Goal: Information Seeking & Learning: Understand process/instructions

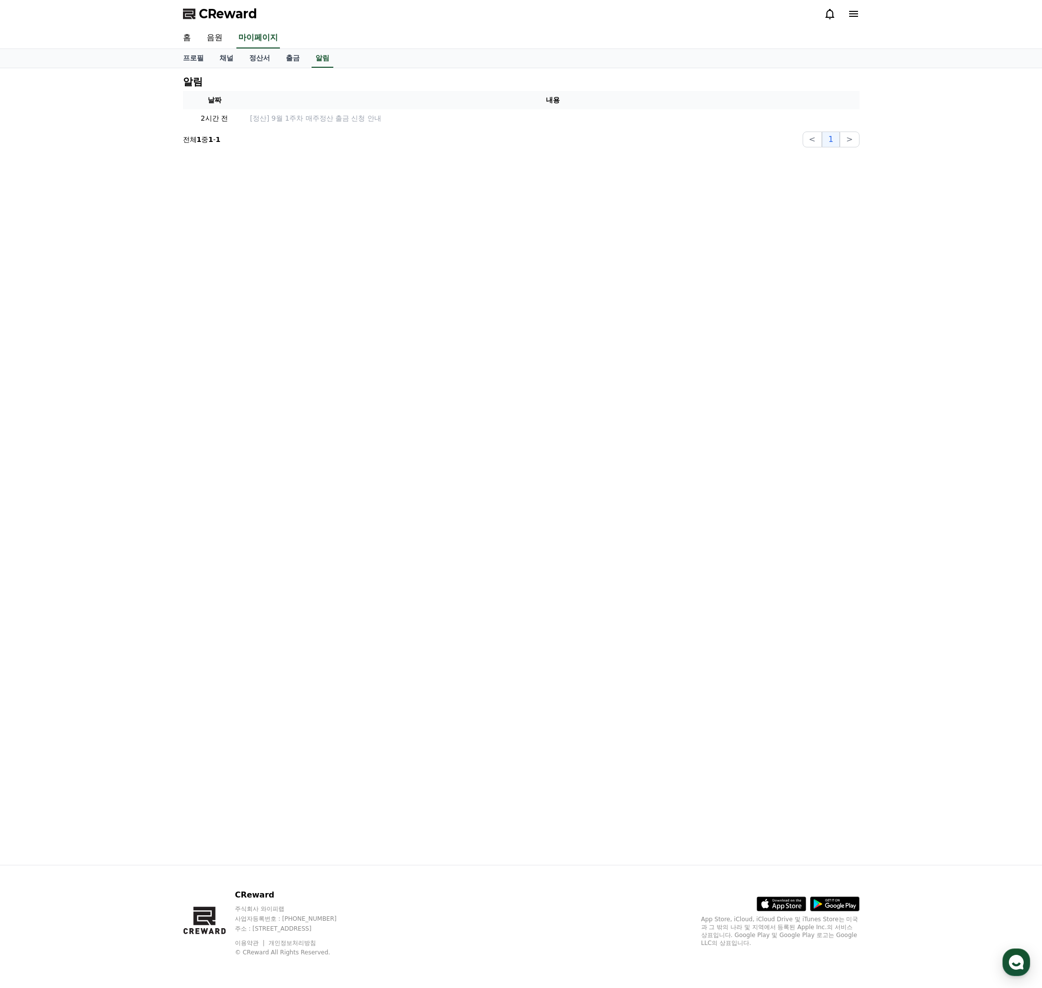
click at [359, 210] on div "알림 날짜 내용 2시간 전 [정산] 9월 1주차 매주정산 출금 신청 안내 전체 1 중 1 - 1 < 1 >" at bounding box center [521, 466] width 692 height 797
click at [216, 36] on link "음원" at bounding box center [215, 38] width 32 height 21
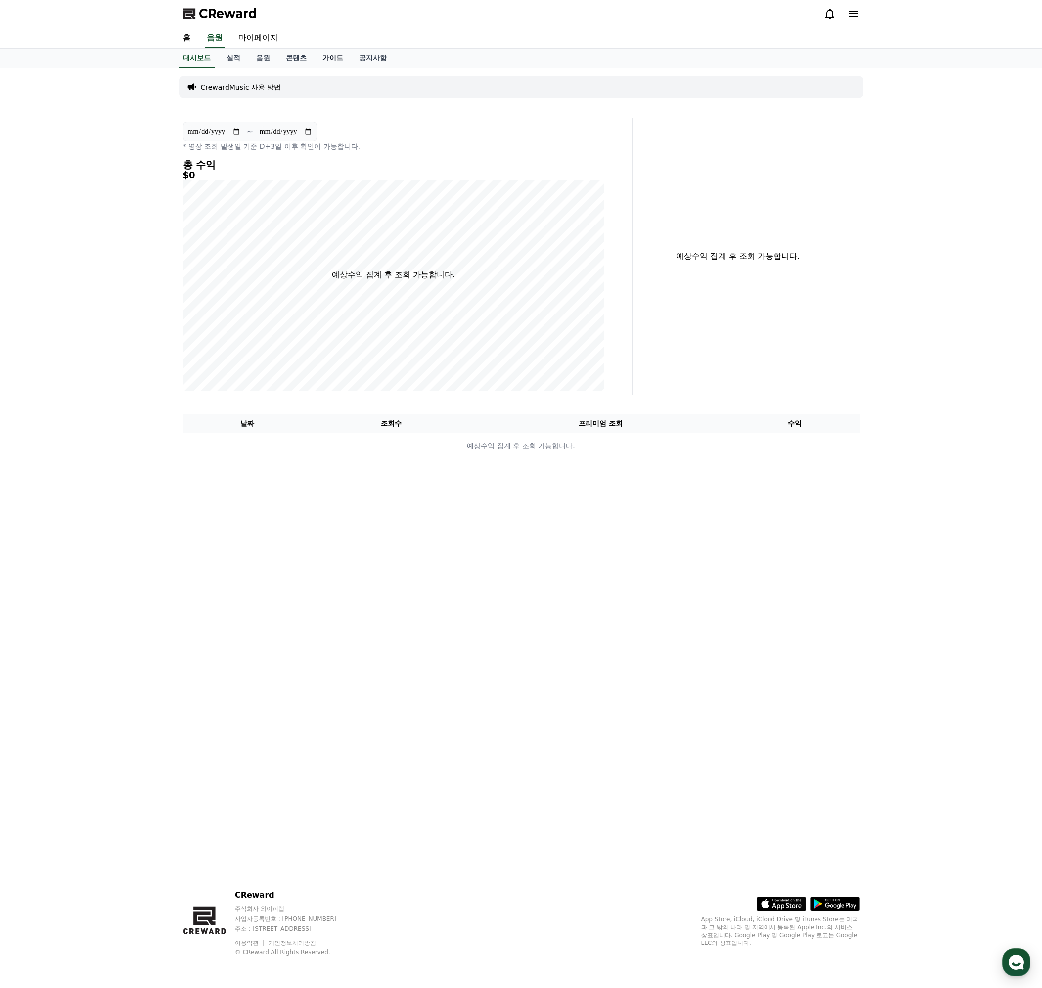
click at [318, 58] on link "가이드" at bounding box center [332, 58] width 37 height 19
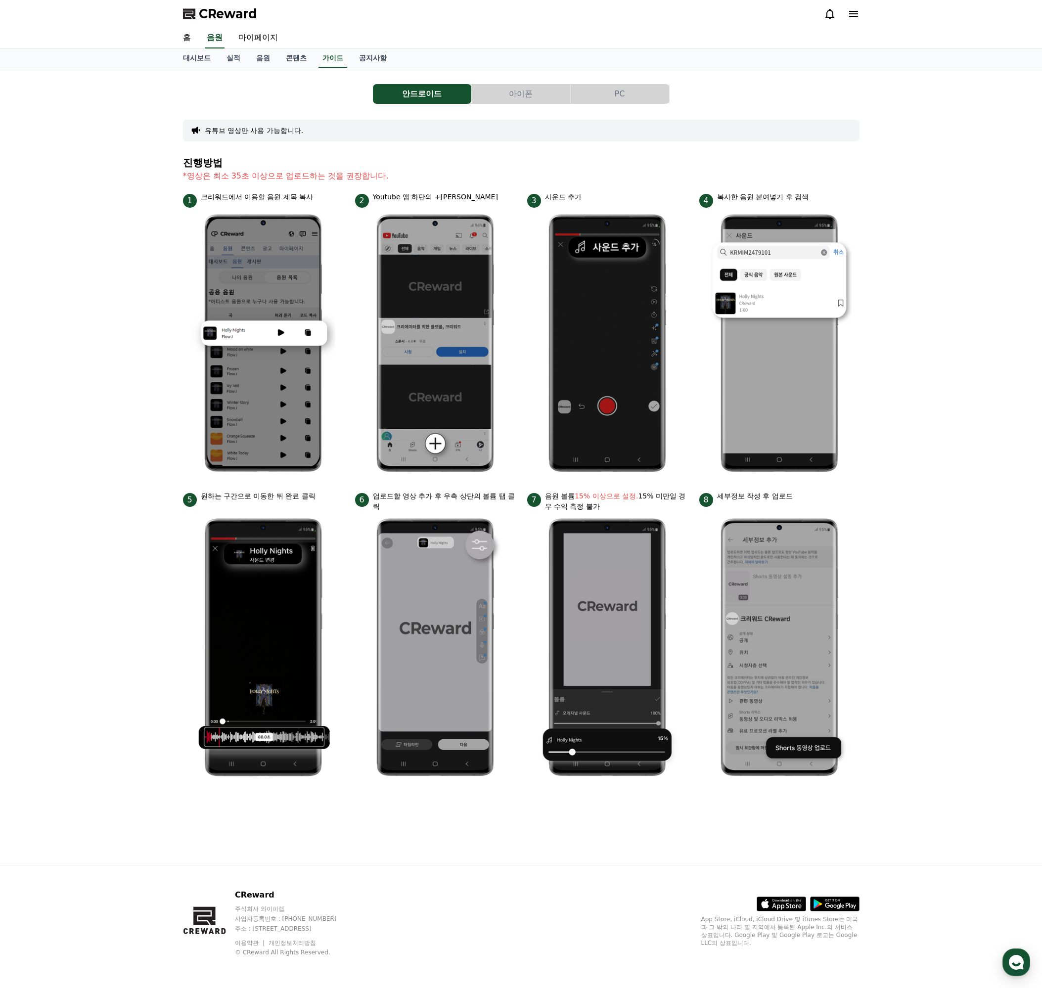
click at [518, 100] on button "아이폰" at bounding box center [521, 94] width 98 height 20
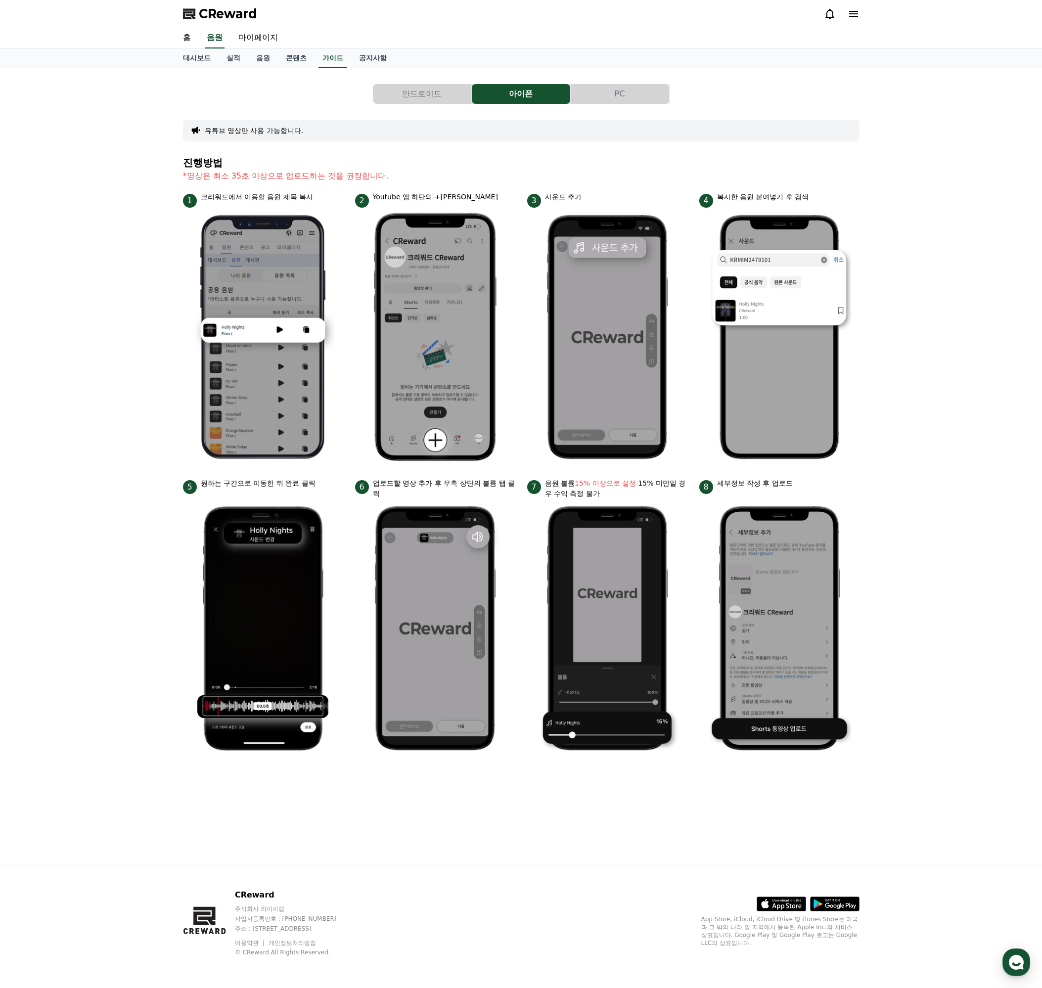
click at [606, 94] on button "PC" at bounding box center [620, 94] width 98 height 20
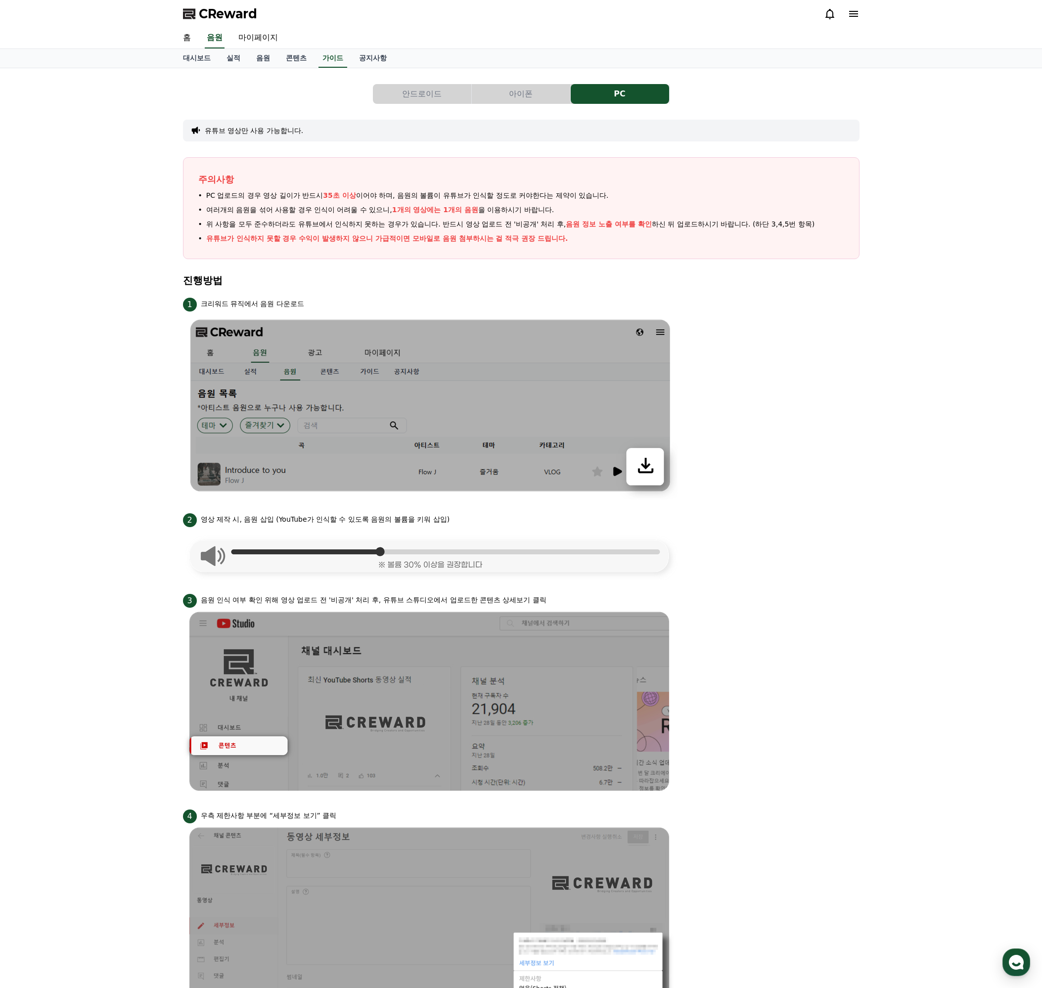
click at [773, 574] on li "2 영상 제작 시, 음원 삽입 (YouTube가 인식할 수 있도록 음원의 볼륨을 키워 삽입)" at bounding box center [521, 545] width 676 height 69
drag, startPoint x: 262, startPoint y: 224, endPoint x: 526, endPoint y: 220, distance: 264.6
click at [524, 220] on span "위 사항을 모두 준수하더라도 유튜브에서 인식하지 못하는 경우가 있습니다. 반드시 영상 업로드 전 '비공개' 처리 후, 음원 정보 노출 여부를 …" at bounding box center [510, 224] width 609 height 10
click at [749, 346] on li "1 크리워드 뮤직에서 음원 다운로드" at bounding box center [521, 398] width 676 height 204
click at [546, 83] on div "안드로이드 아이폰 PC 유튜브 영상만 사용 가능합니다. 주의사항 PC 업로드의 경우 영상 길이가 반드시 35초 이상 이어야 하며, 음원의 볼륨…" at bounding box center [521, 651] width 676 height 1151
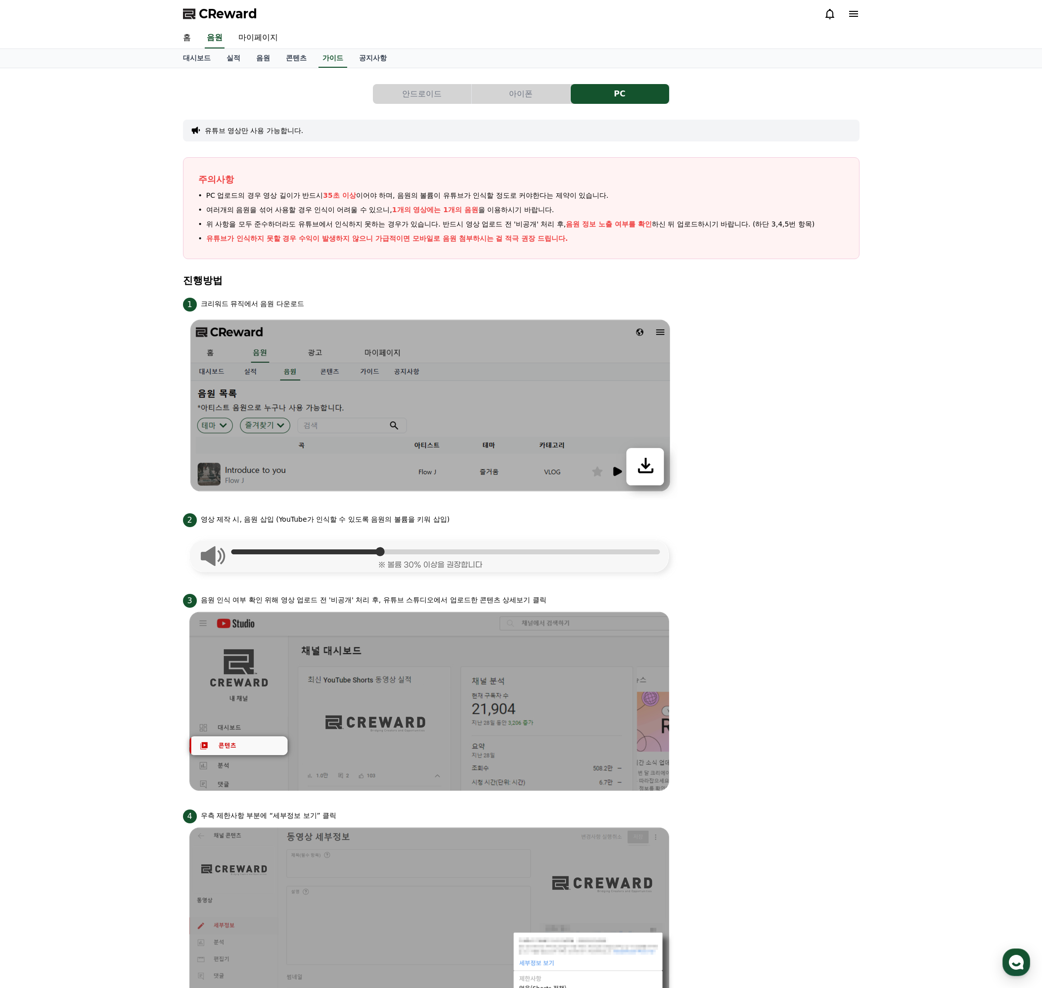
click at [544, 91] on button "아이폰" at bounding box center [521, 94] width 98 height 20
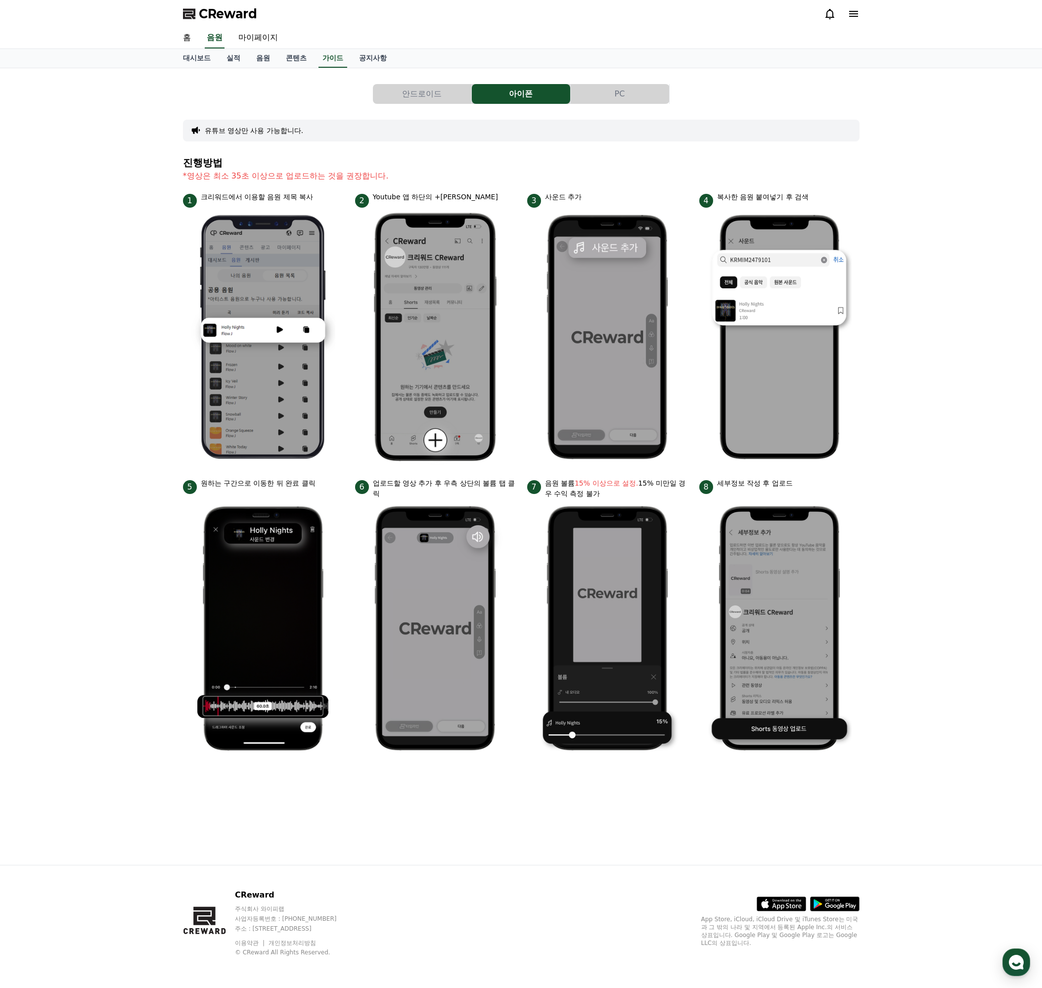
click at [908, 418] on div "안드로이드 아이폰 PC 유튜브 영상만 사용 가능합니다. 진행방법 *영상은 최소 35초 이상으로 업로드하는 것을 권장합니다. 1 크리워드에서 이…" at bounding box center [521, 466] width 1042 height 797
click at [911, 555] on div "안드로이드 아이폰 PC 유튜브 영상만 사용 가능합니다. 진행방법 *영상은 최소 35초 이상으로 업로드하는 것을 권장합니다. 1 크리워드에서 이…" at bounding box center [521, 466] width 1042 height 797
drag, startPoint x: 260, startPoint y: 174, endPoint x: 394, endPoint y: 167, distance: 134.2
click at [394, 167] on section "진행방법 *영상은 최소 35초 이상으로 업로드하는 것을 권장합니다." at bounding box center [521, 174] width 676 height 35
click at [902, 374] on div "안드로이드 아이폰 PC 유튜브 영상만 사용 가능합니다. 진행방법 *영상은 최소 35초 이상으로 업로드하는 것을 권장합니다. 1 크리워드에서 이…" at bounding box center [521, 466] width 1042 height 797
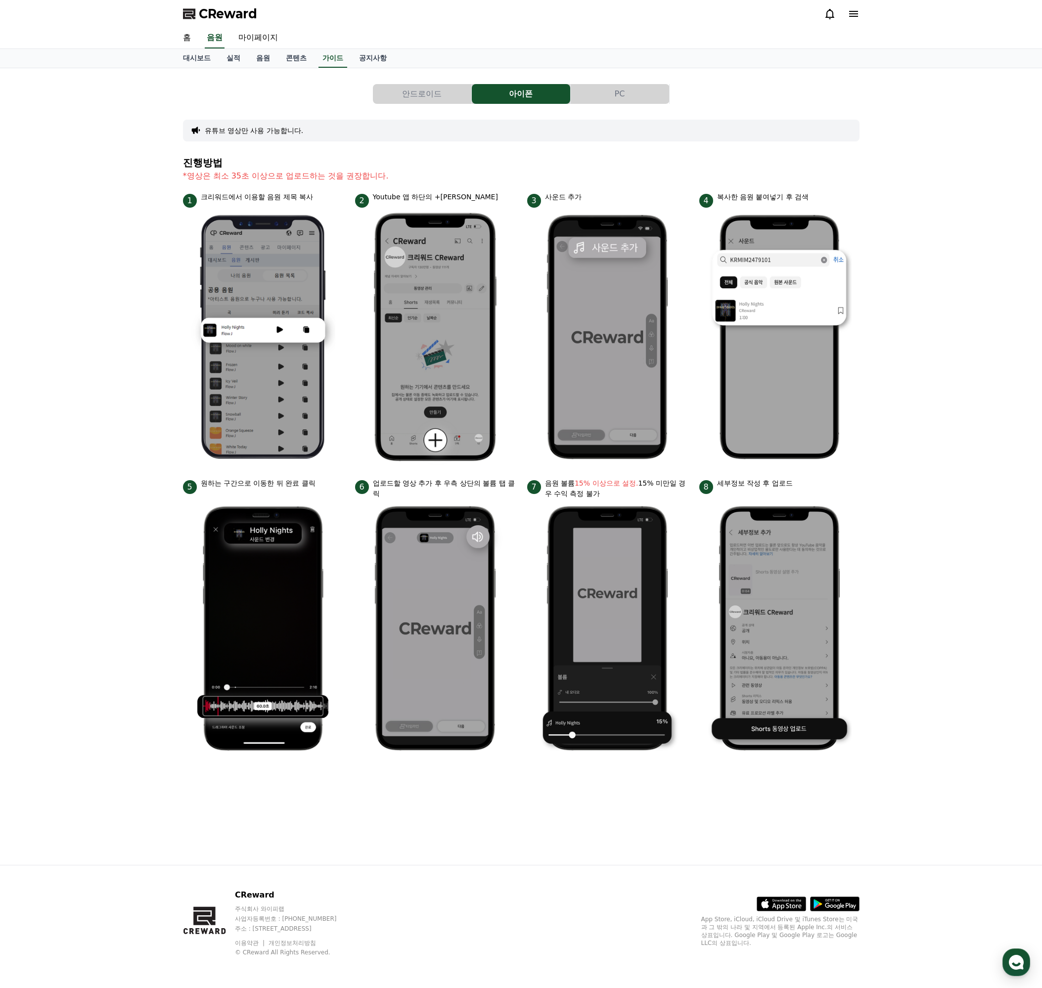
click at [590, 85] on button "PC" at bounding box center [620, 94] width 98 height 20
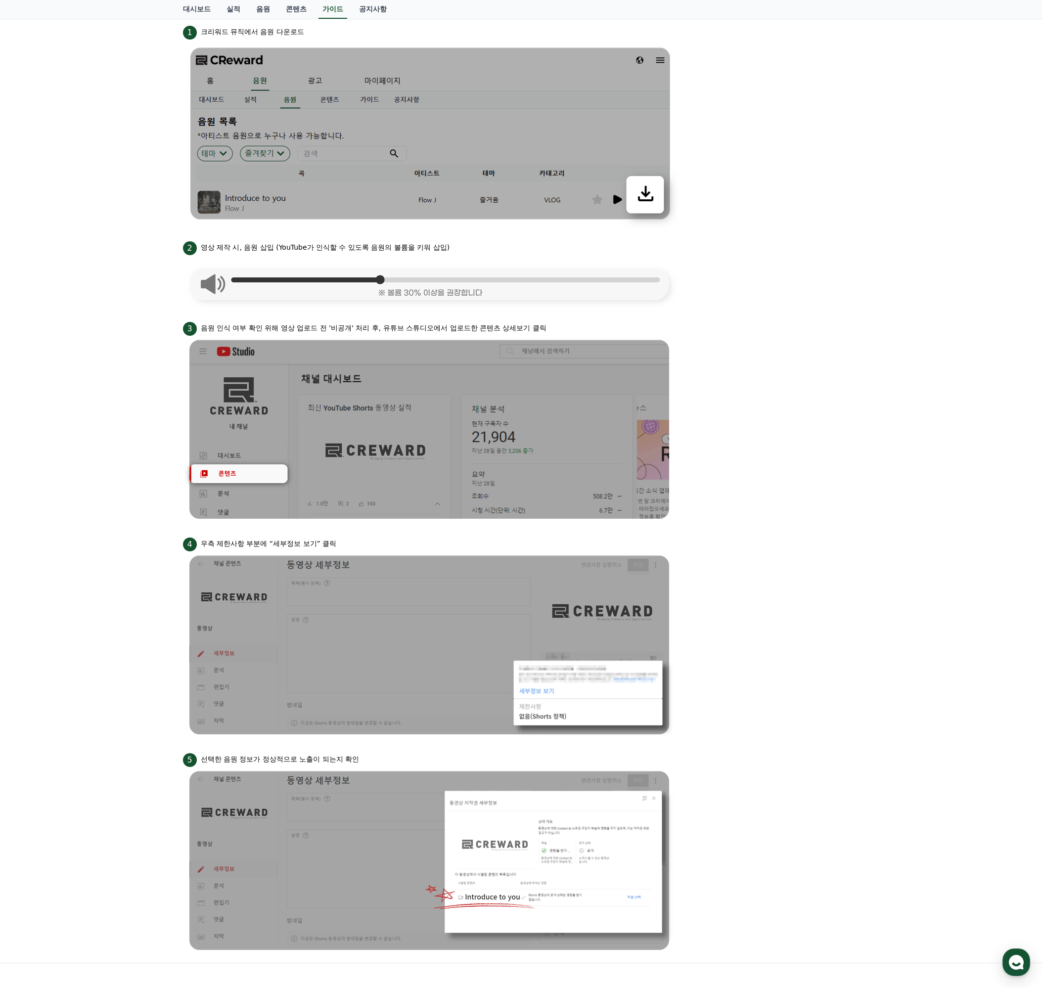
scroll to position [370, 0]
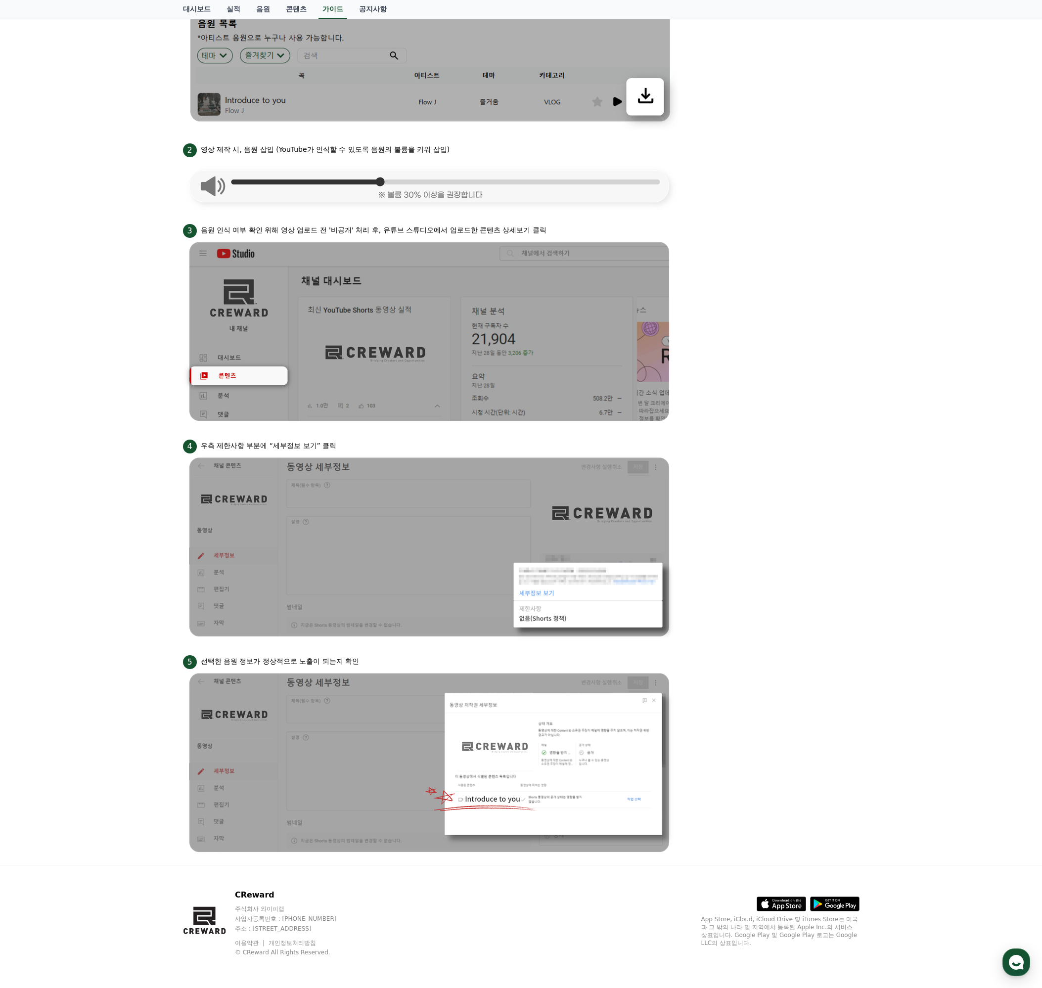
click at [625, 217] on ul "1 크리워드 뮤직에서 음원 다운로드 2 영상 제작 시, 음원 삽입 (YouTube가 인식할 수 있도록 음원의 볼륨을 키워 삽입) 3 음원 인식…" at bounding box center [521, 391] width 676 height 931
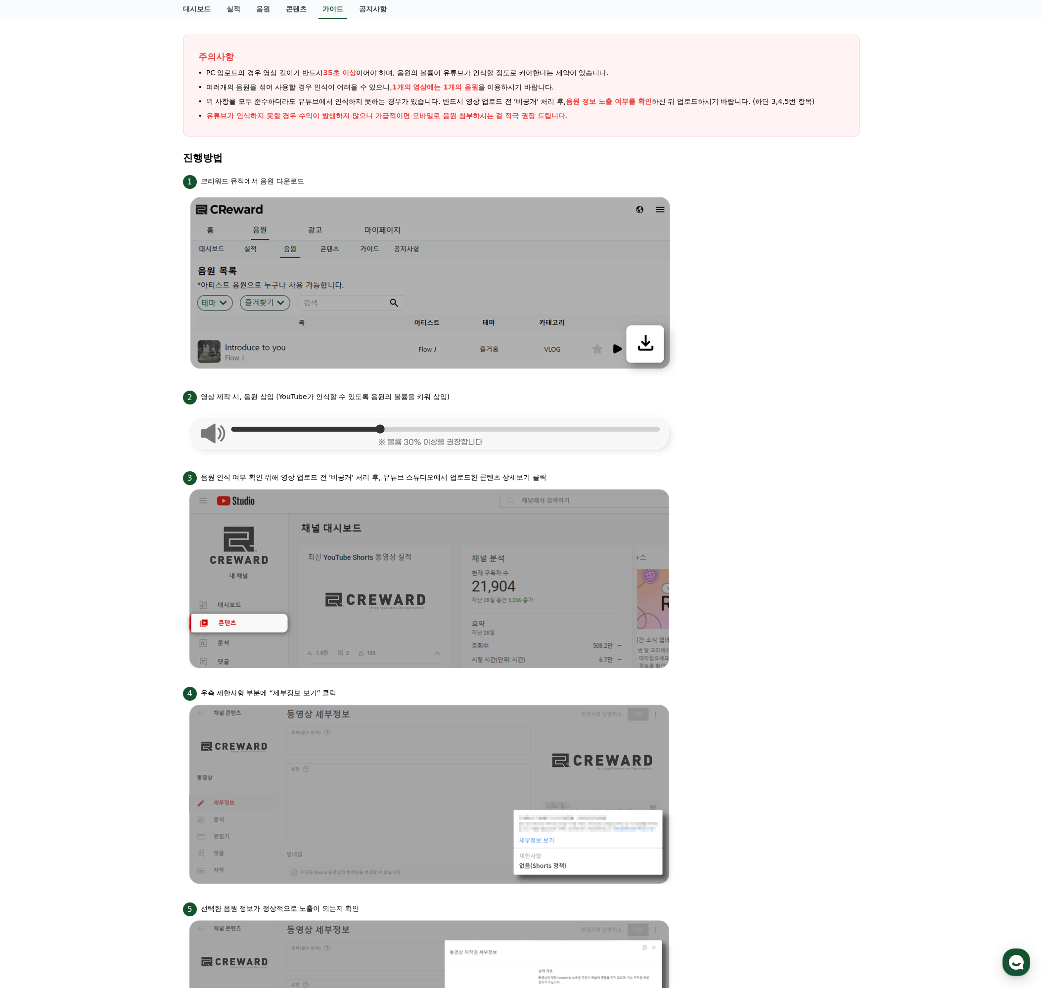
scroll to position [0, 0]
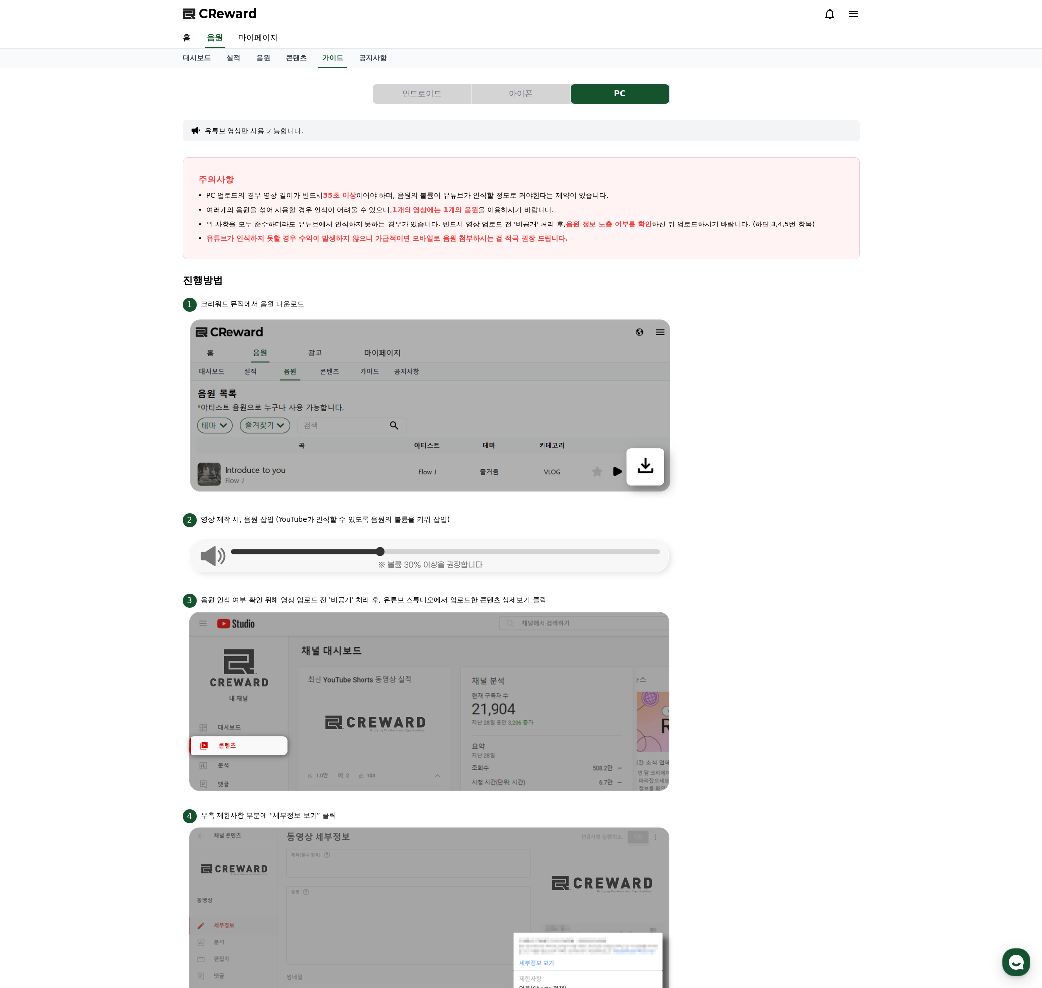
click at [547, 97] on button "아이폰" at bounding box center [521, 94] width 98 height 20
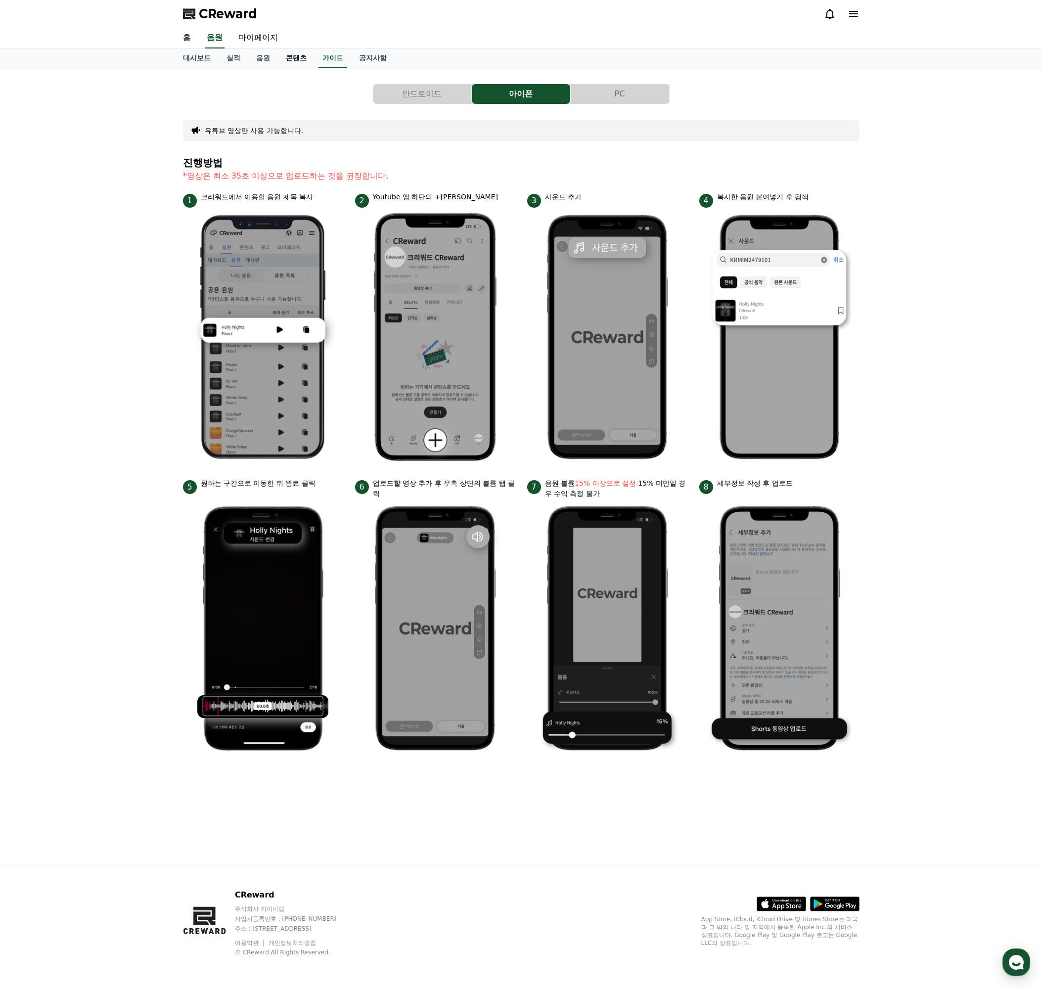
click at [298, 61] on link "콘텐츠" at bounding box center [296, 58] width 37 height 19
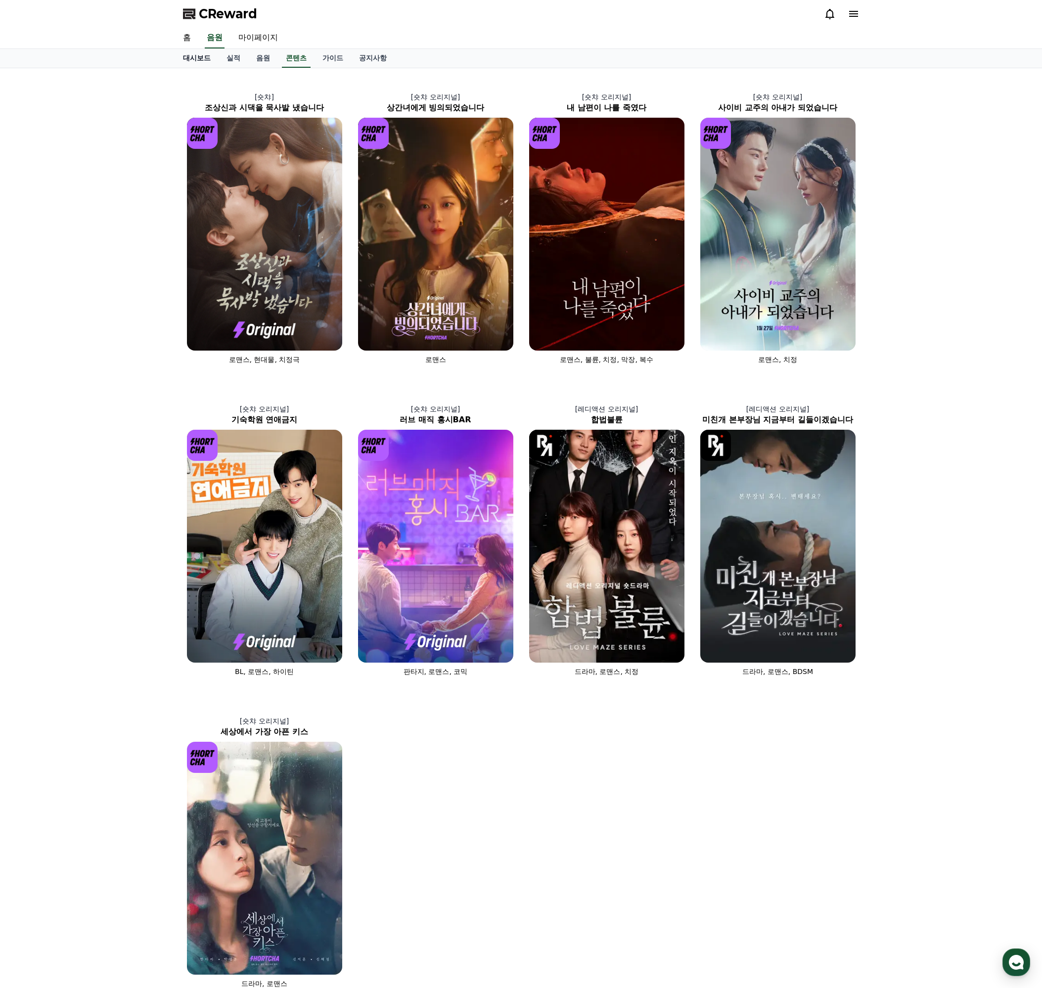
click at [203, 59] on link "대시보드" at bounding box center [197, 58] width 44 height 19
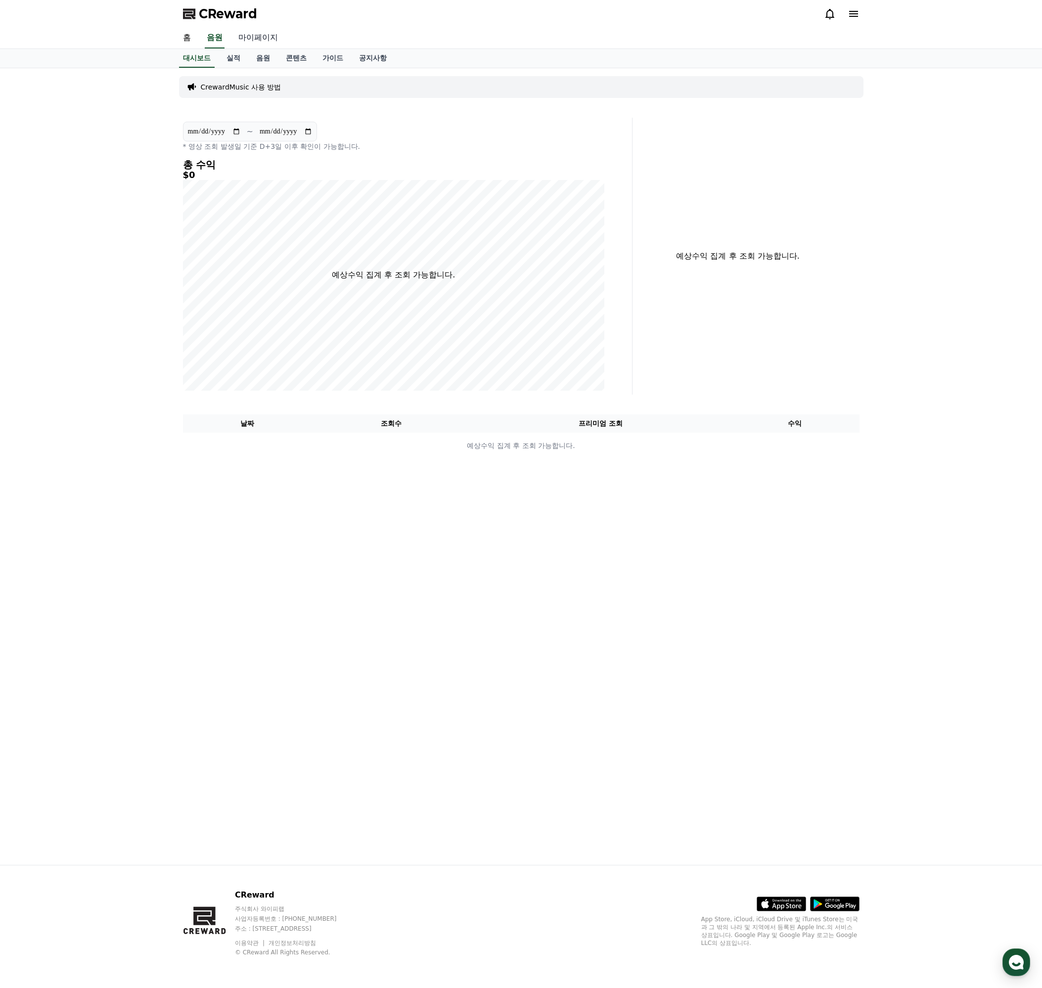
click at [268, 35] on link "마이페이지" at bounding box center [257, 38] width 55 height 21
select select "**********"
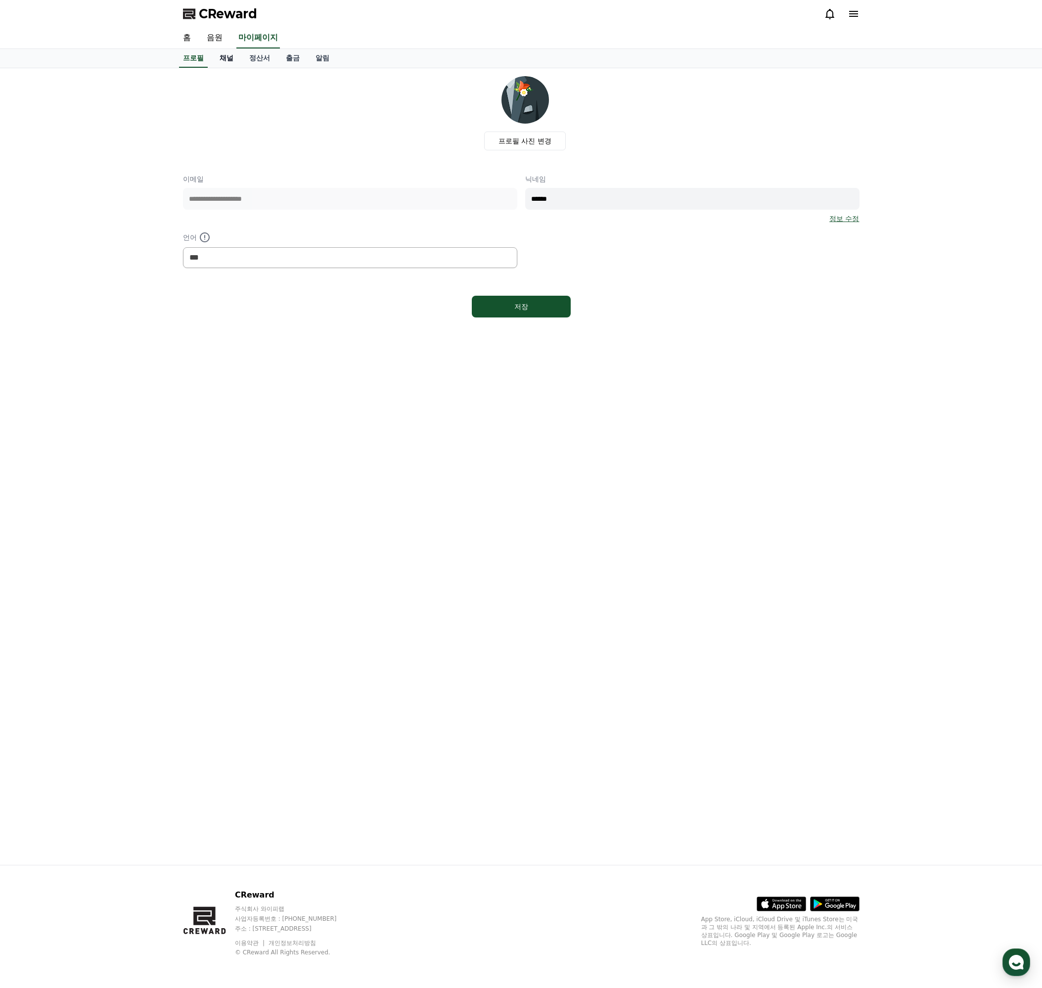
click at [228, 56] on link "채널" at bounding box center [227, 58] width 30 height 19
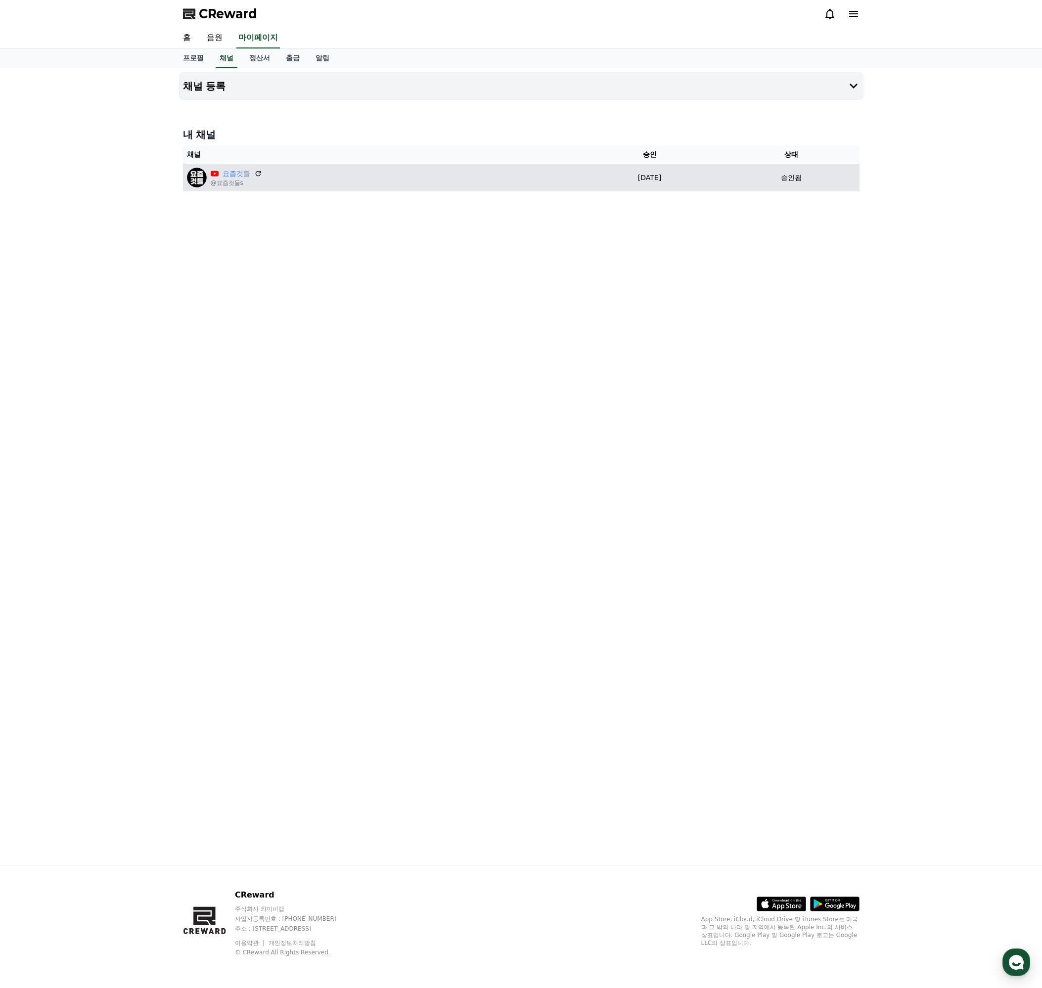
click at [252, 173] on p "요즘것들" at bounding box center [236, 174] width 51 height 10
click at [257, 173] on icon at bounding box center [258, 173] width 9 height 9
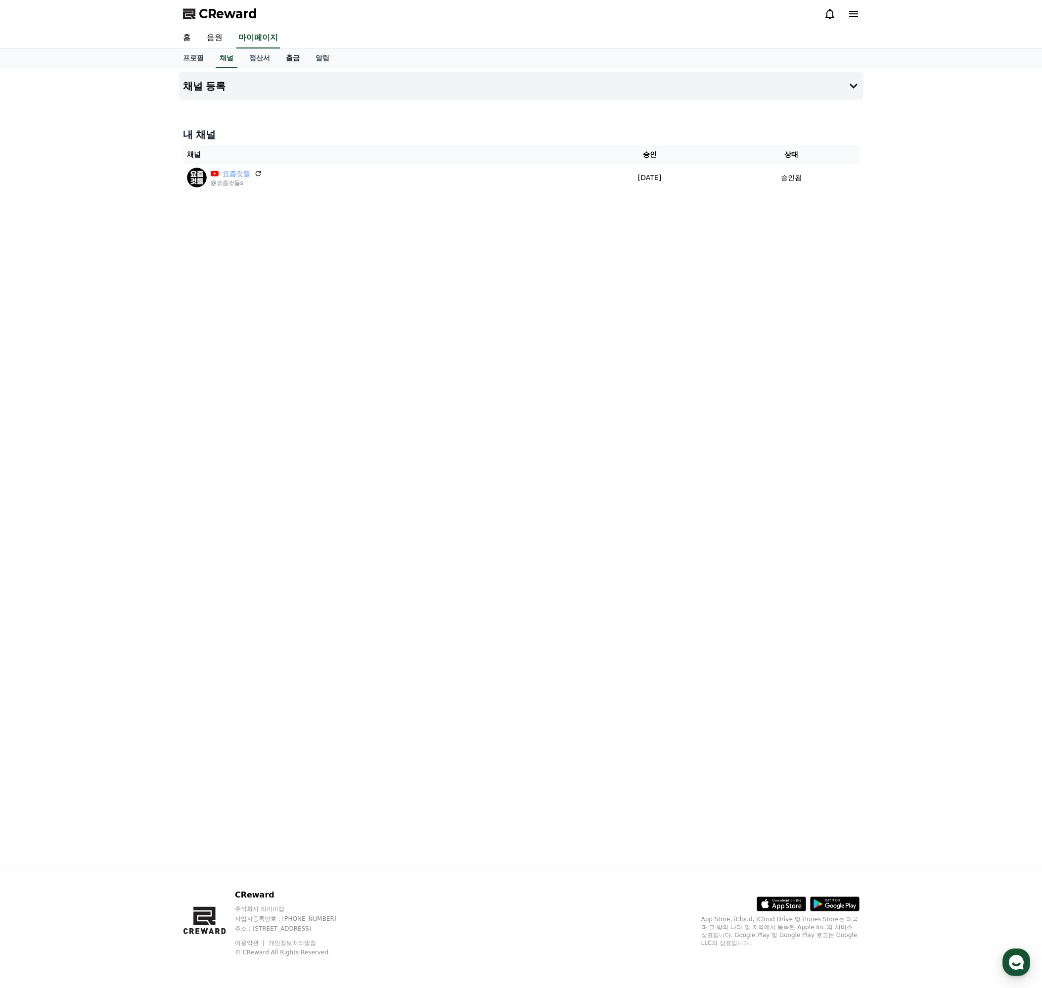
click at [297, 57] on link "출금" at bounding box center [293, 58] width 30 height 19
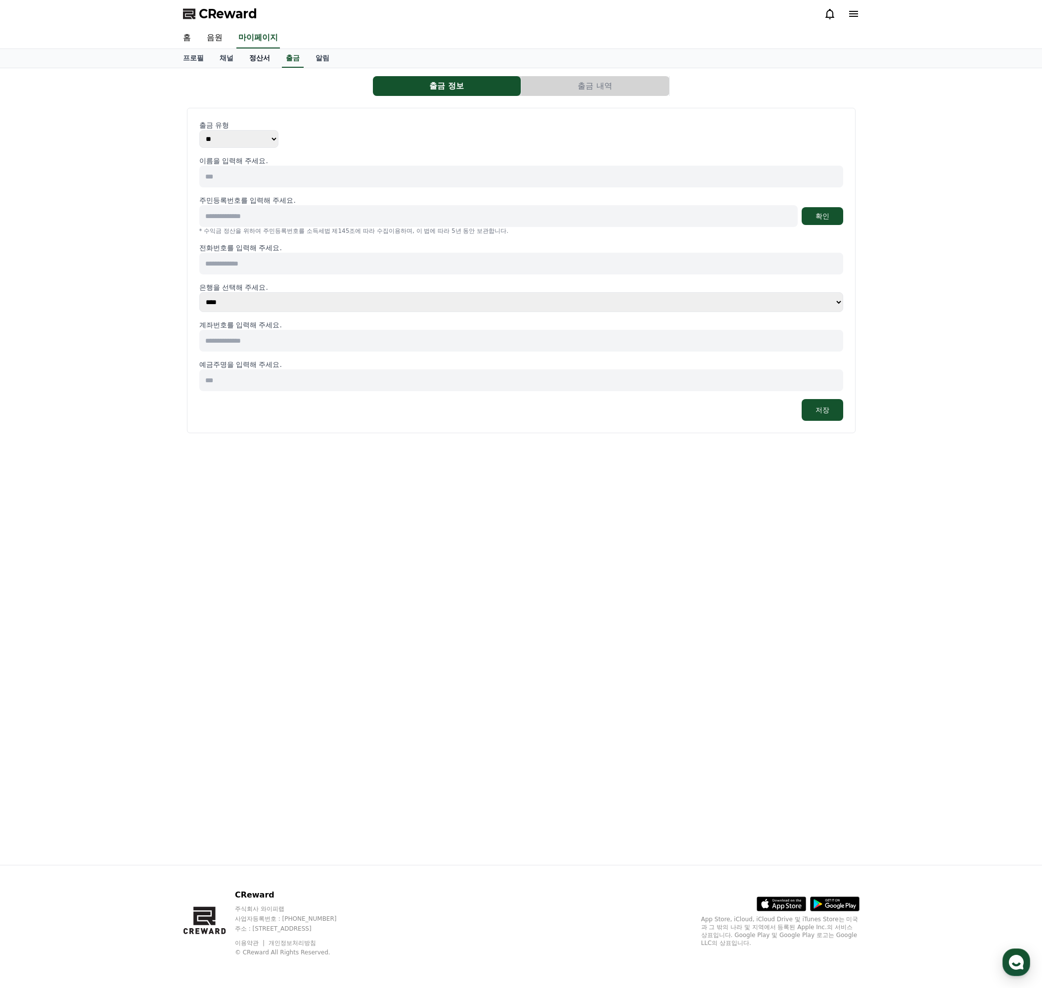
click at [258, 56] on link "정산서" at bounding box center [259, 58] width 37 height 19
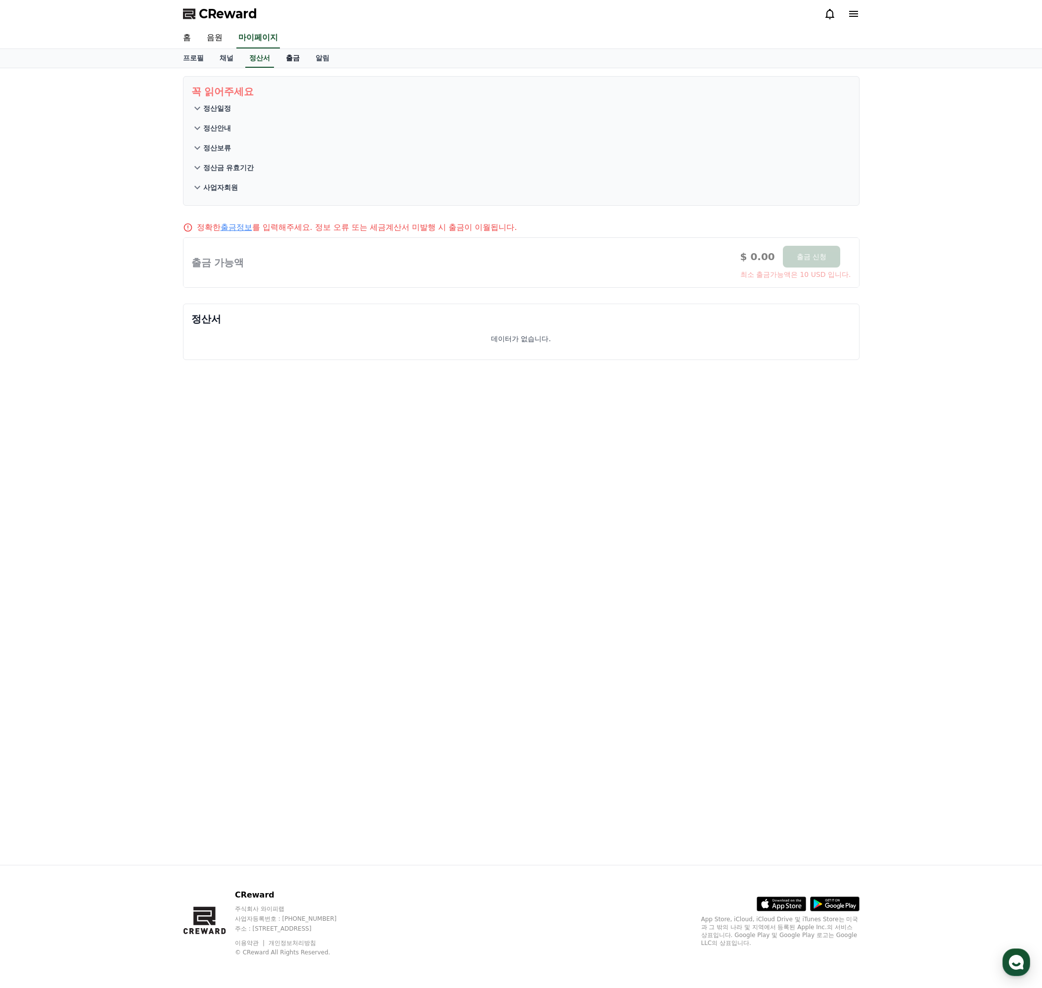
click at [291, 59] on link "출금" at bounding box center [293, 58] width 30 height 19
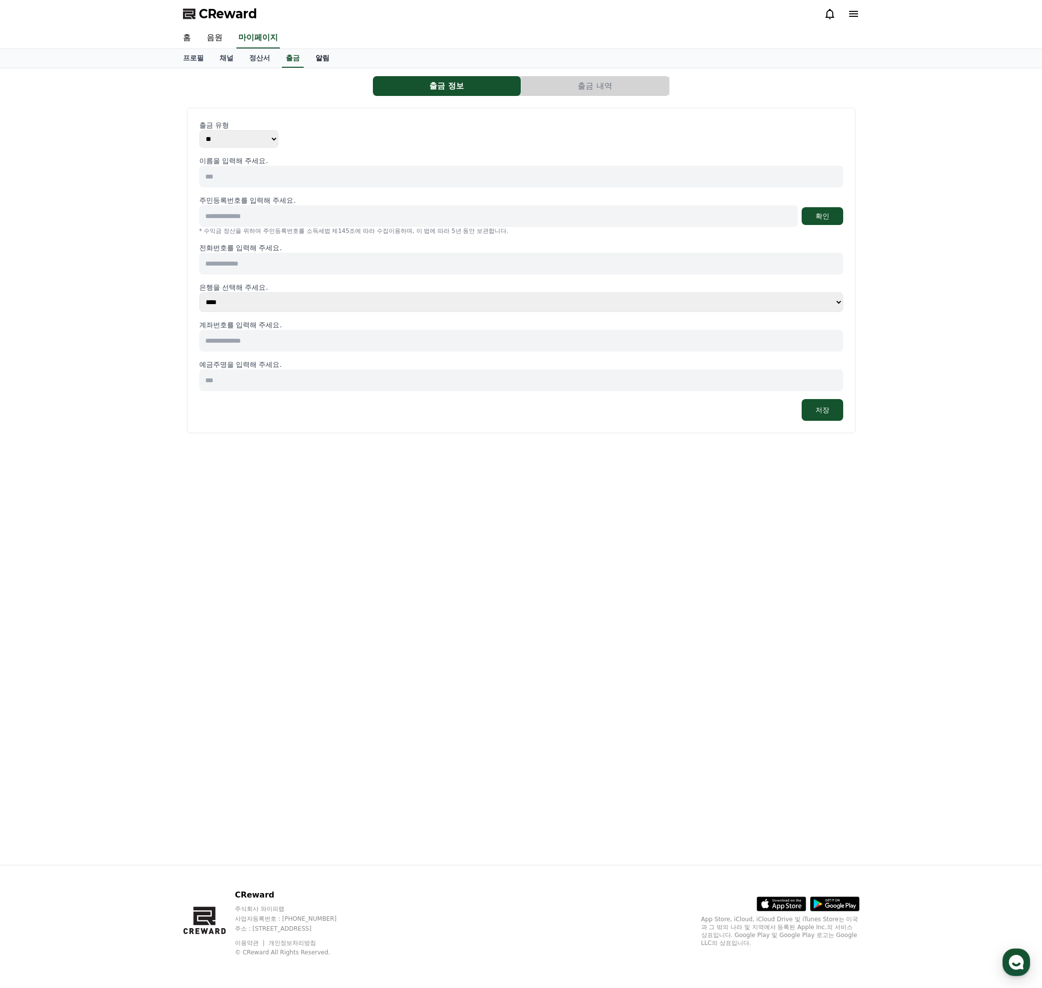
click at [314, 61] on link "알림" at bounding box center [323, 58] width 30 height 19
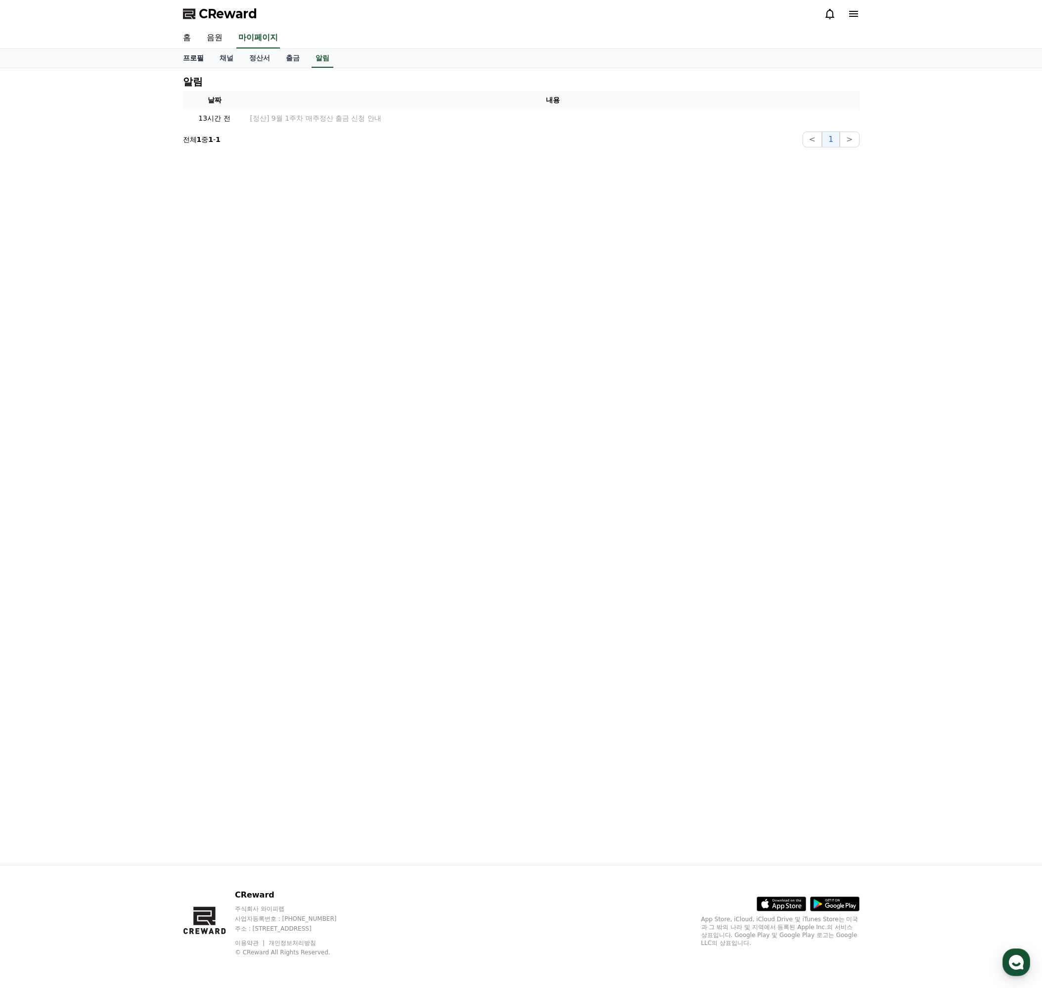
click at [205, 53] on link "프로필" at bounding box center [193, 58] width 37 height 19
select select "**********"
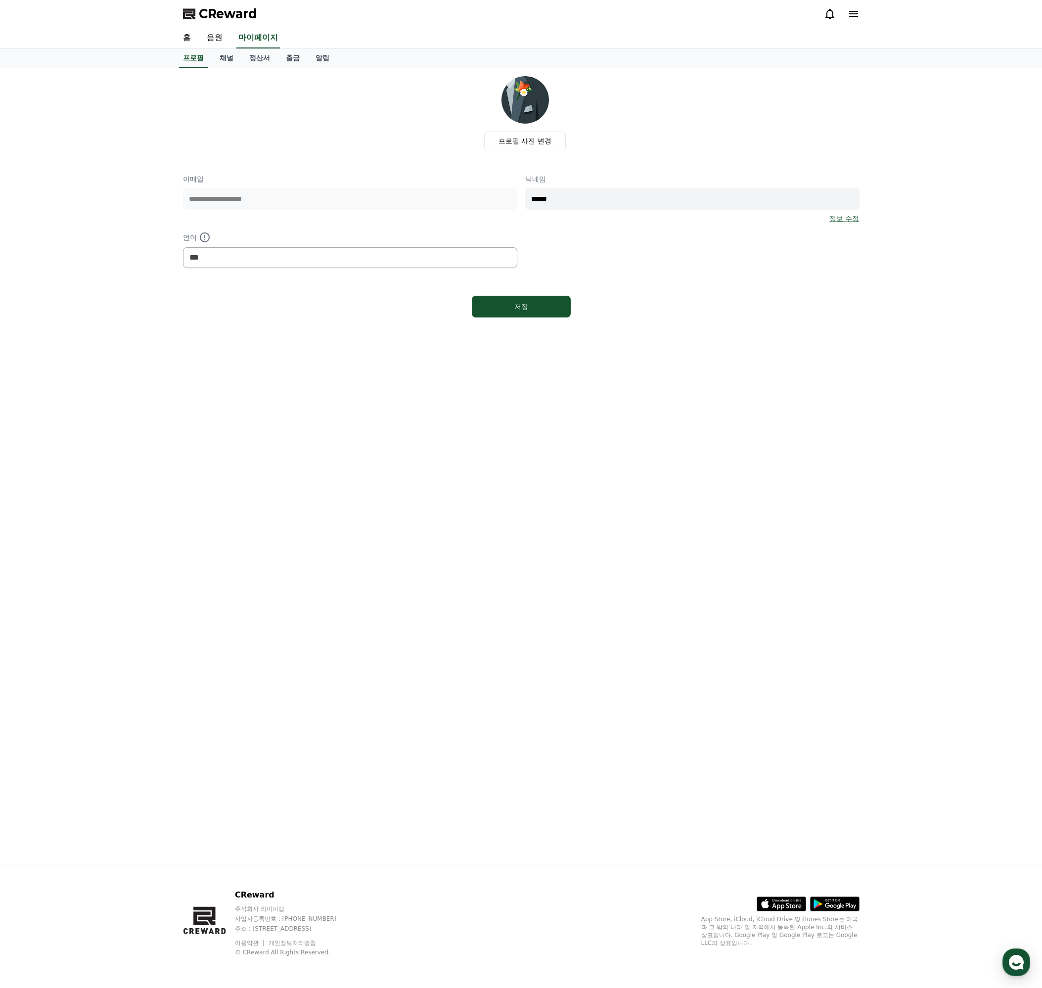
click at [871, 342] on div "**********" at bounding box center [521, 466] width 1042 height 797
drag, startPoint x: 627, startPoint y: 61, endPoint x: 627, endPoint y: 53, distance: 7.9
click at [627, 60] on div "프로필 채널 정산서 출금 알림" at bounding box center [521, 58] width 692 height 19
